Goal: Transaction & Acquisition: Book appointment/travel/reservation

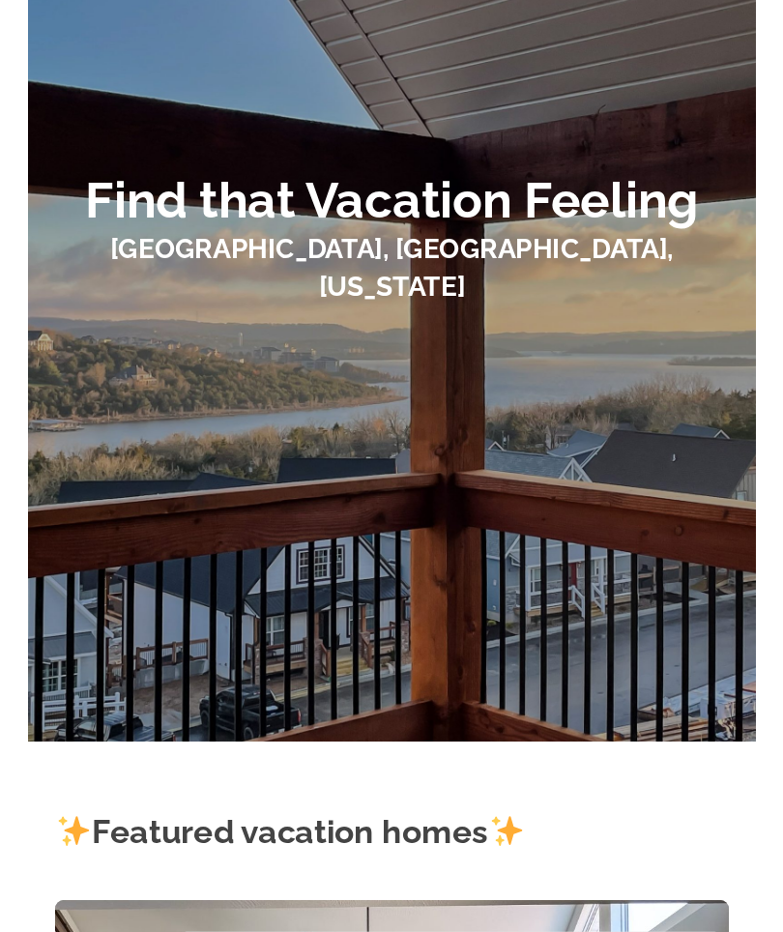
scroll to position [188, 0]
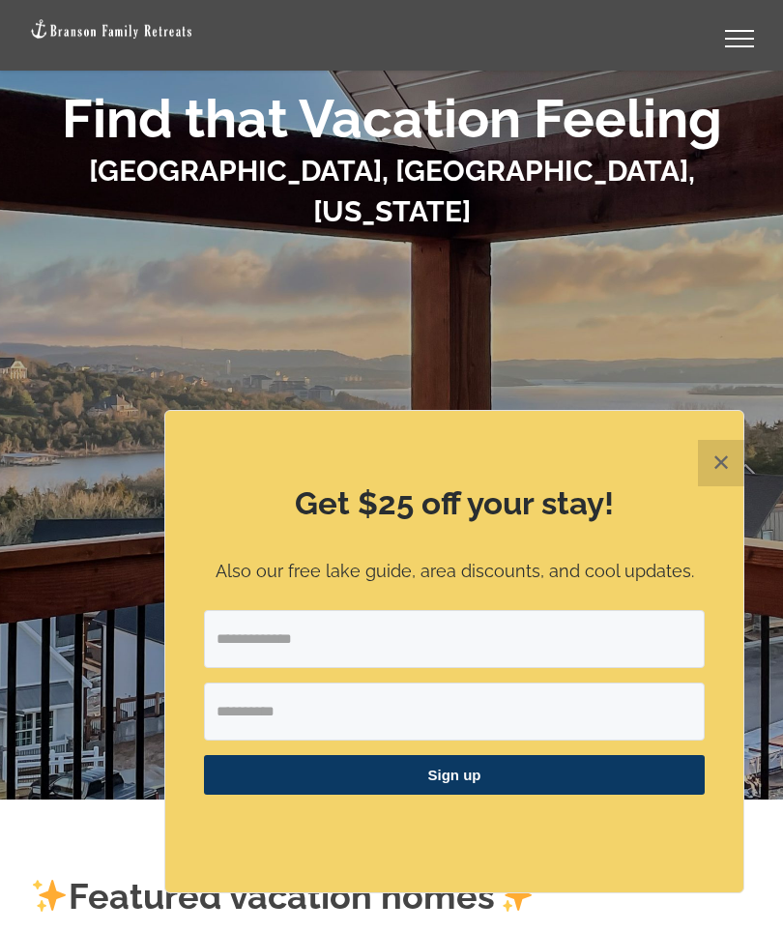
click at [740, 457] on button "✕" at bounding box center [721, 463] width 46 height 46
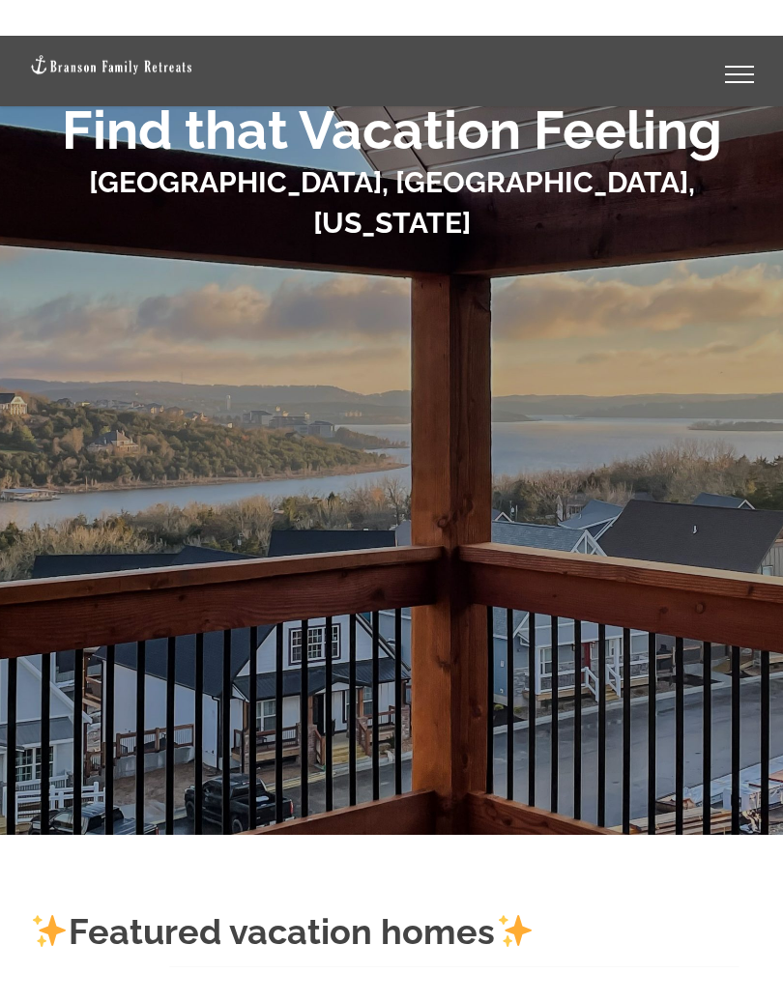
scroll to position [187, 0]
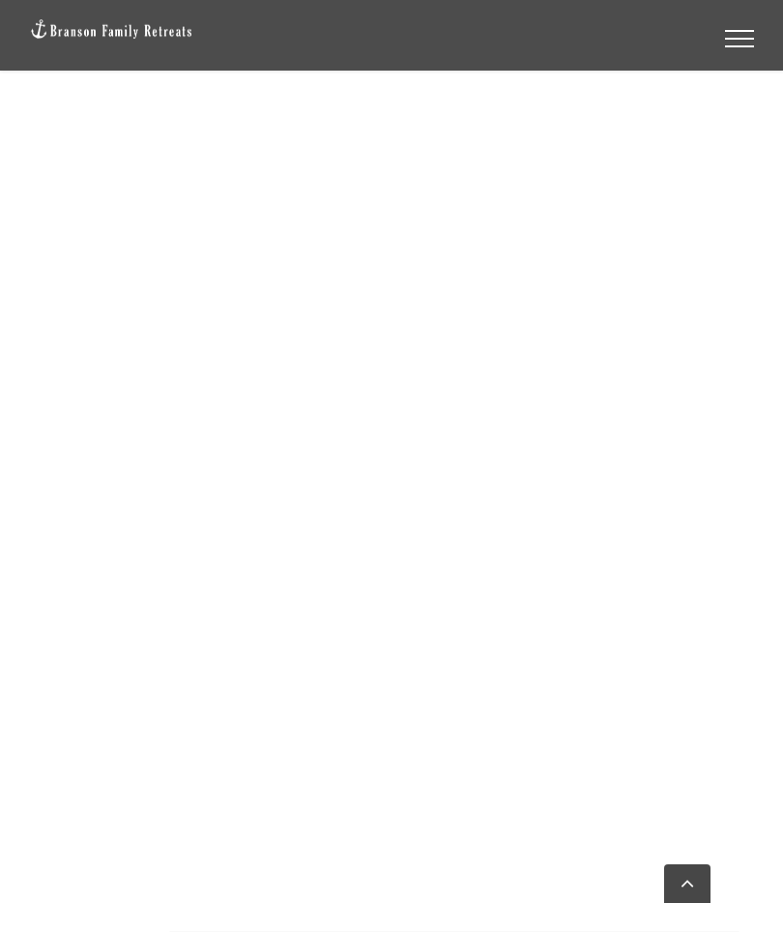
scroll to position [1361, 0]
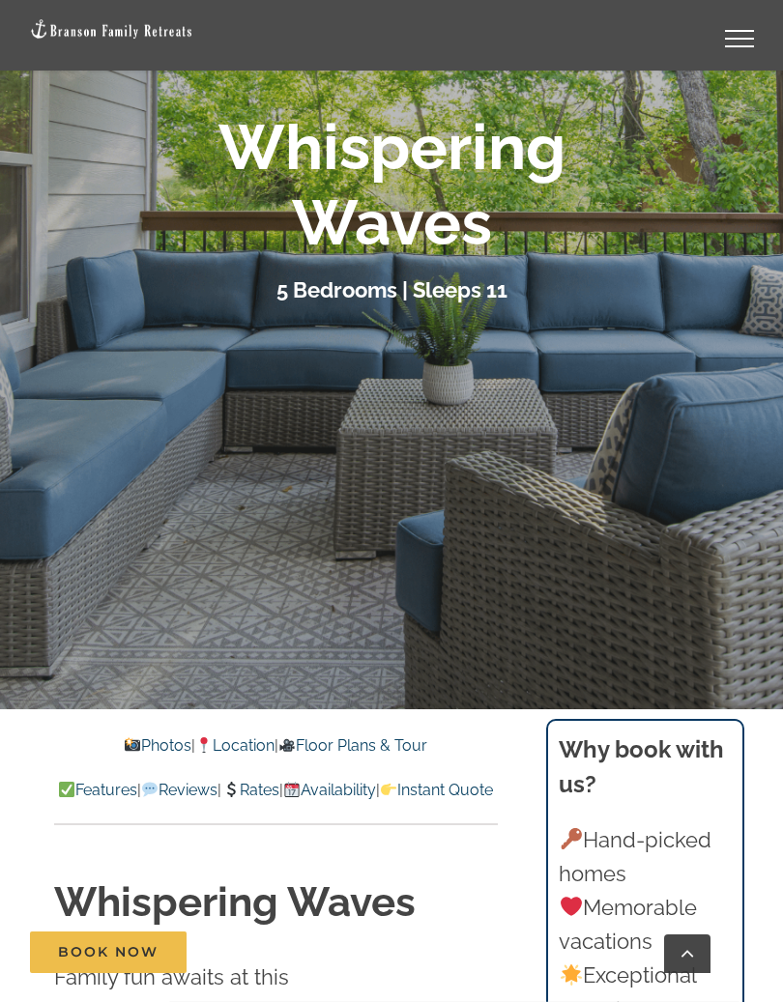
scroll to position [348, 0]
click at [96, 524] on div at bounding box center [391, 209] width 783 height 1002
click at [133, 548] on div at bounding box center [391, 209] width 783 height 1002
click at [135, 739] on link "Photos" at bounding box center [158, 745] width 68 height 18
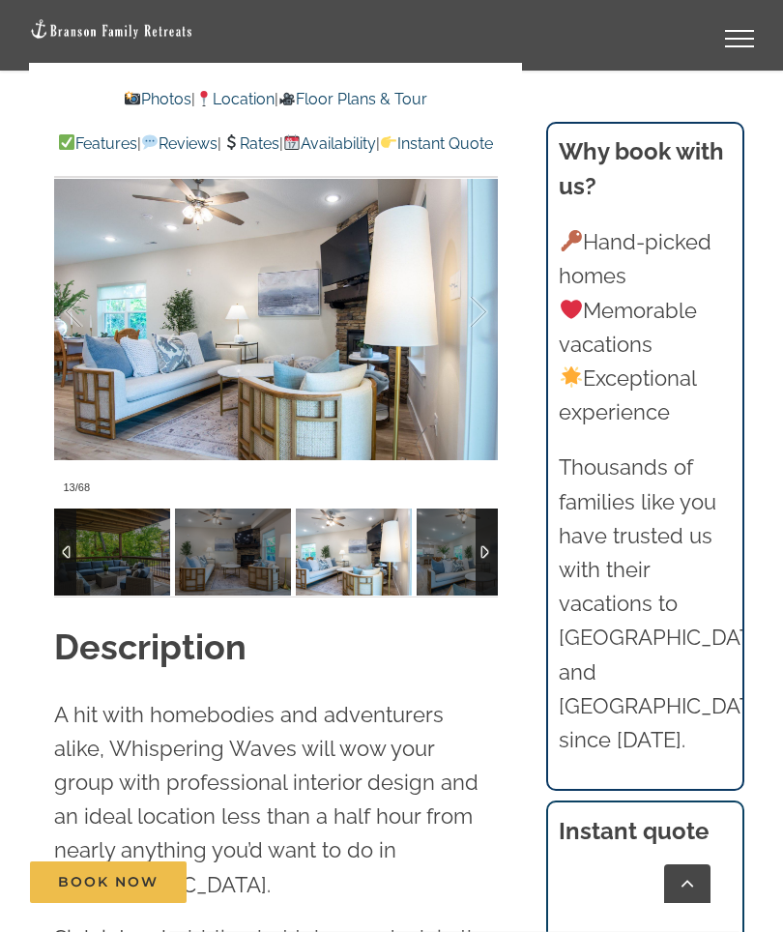
scroll to position [1773, 0]
